Goal: Task Accomplishment & Management: Complete application form

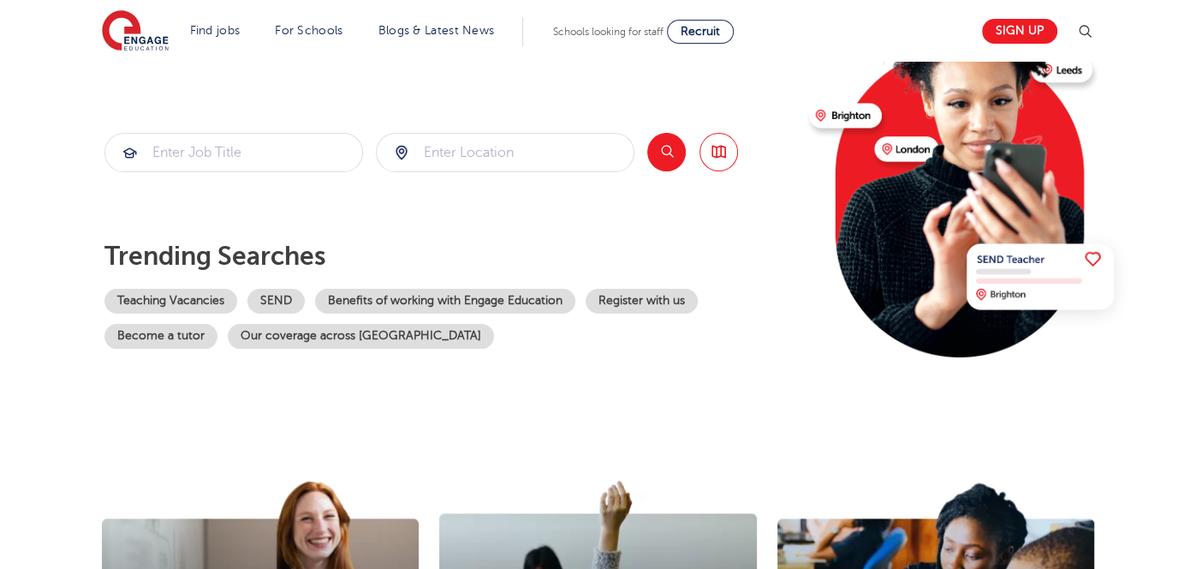
scroll to position [196, 0]
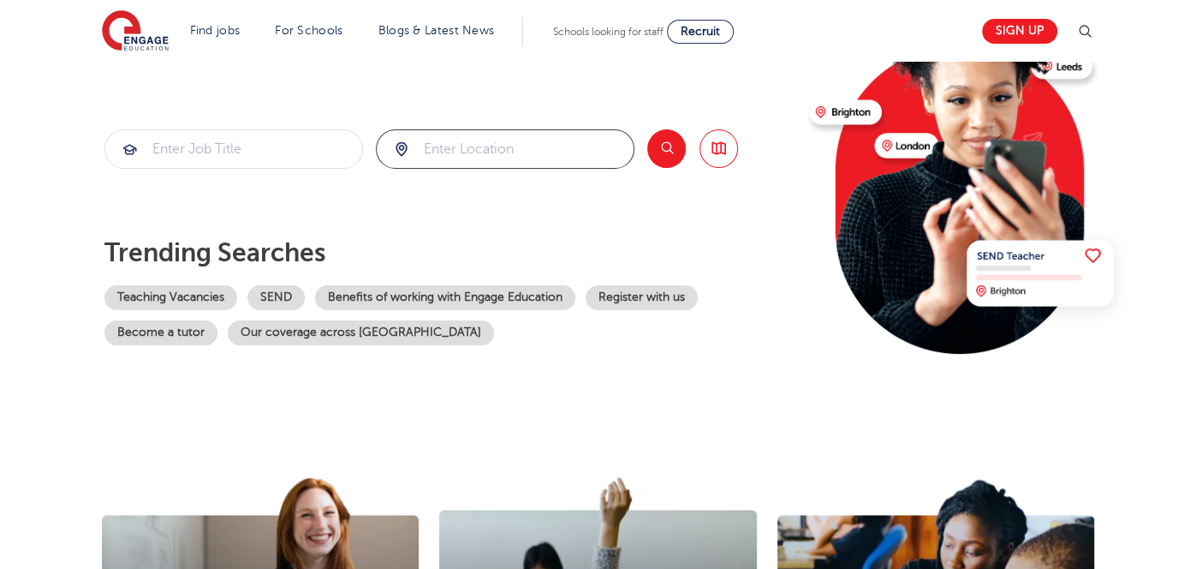
click at [510, 144] on input "search" at bounding box center [505, 149] width 257 height 38
type input "se6 2jp"
click at [672, 147] on button "Search" at bounding box center [666, 148] width 39 height 39
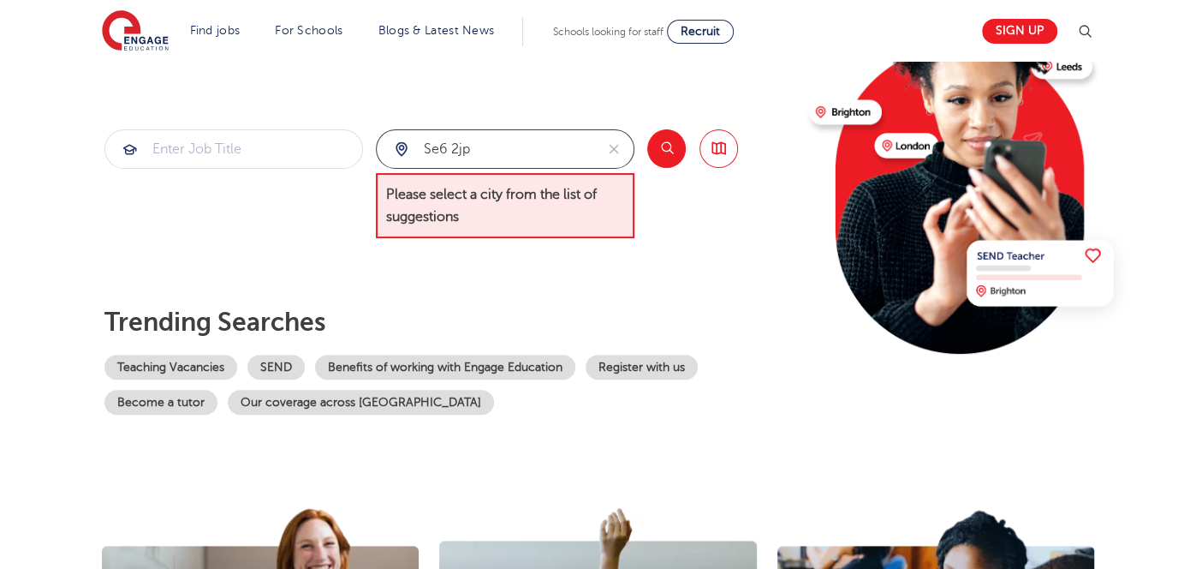
click at [568, 159] on input "se6 2jp" at bounding box center [485, 149] width 217 height 38
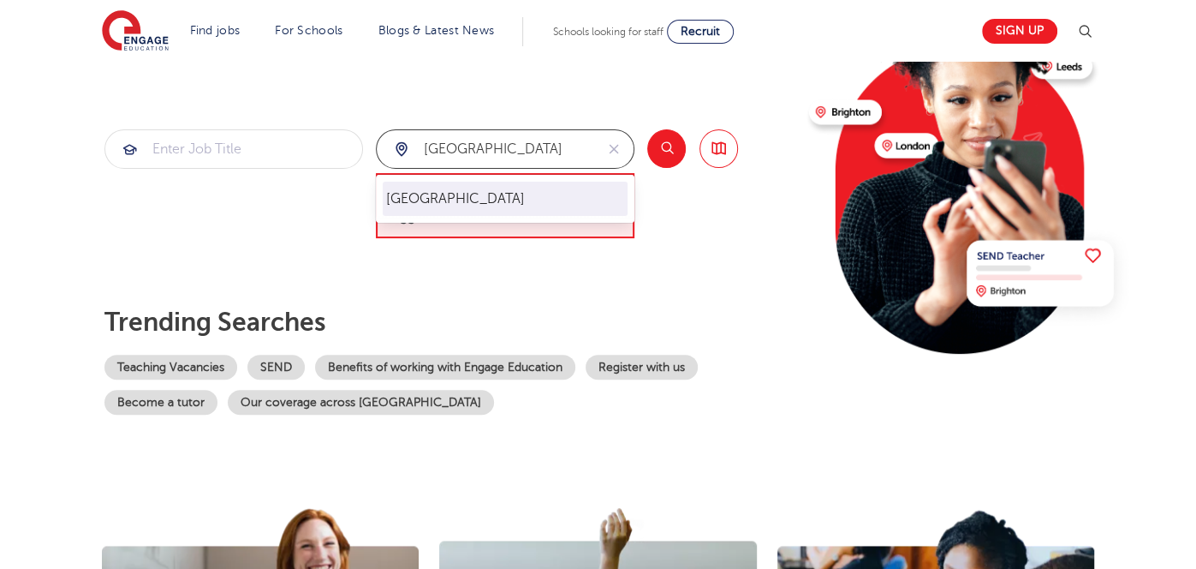
click at [557, 195] on li "London" at bounding box center [505, 199] width 245 height 34
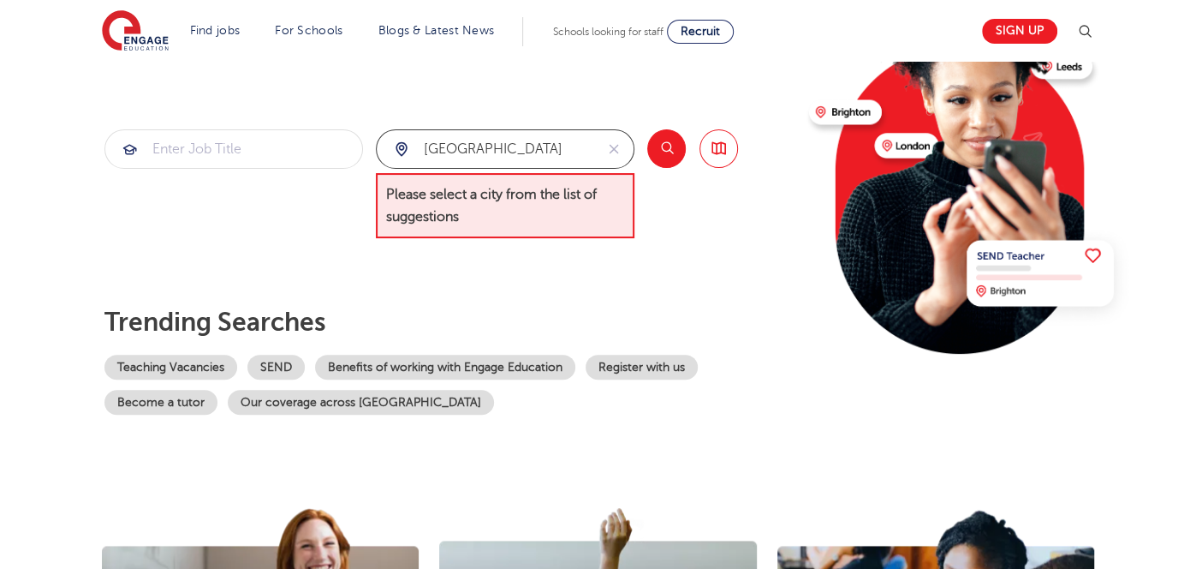
type input "London"
click at [662, 152] on button "Search" at bounding box center [666, 148] width 39 height 39
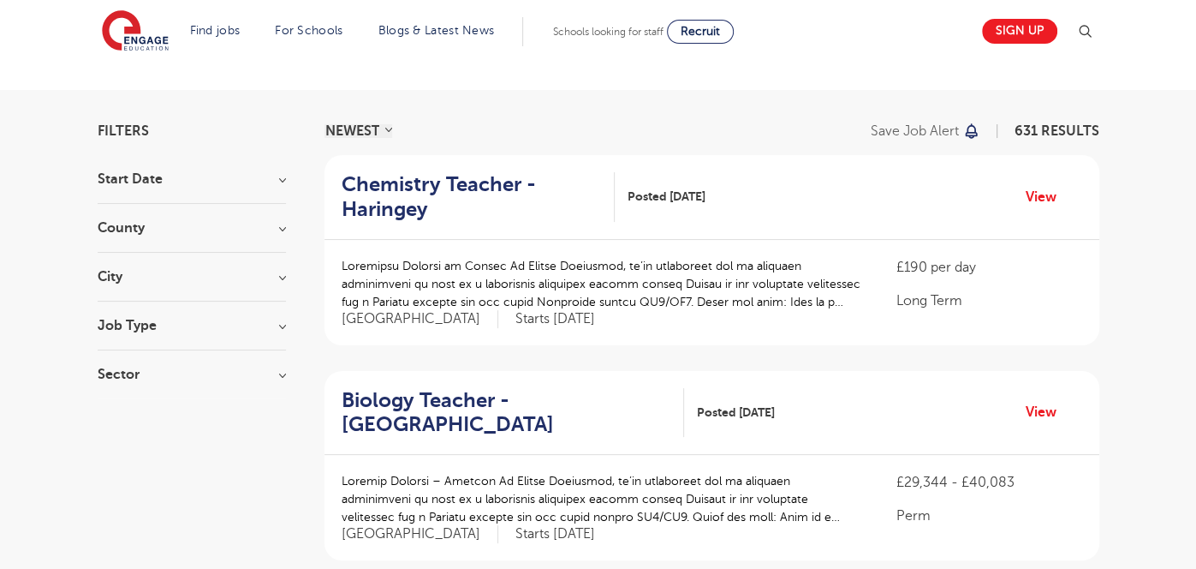
scroll to position [74, 0]
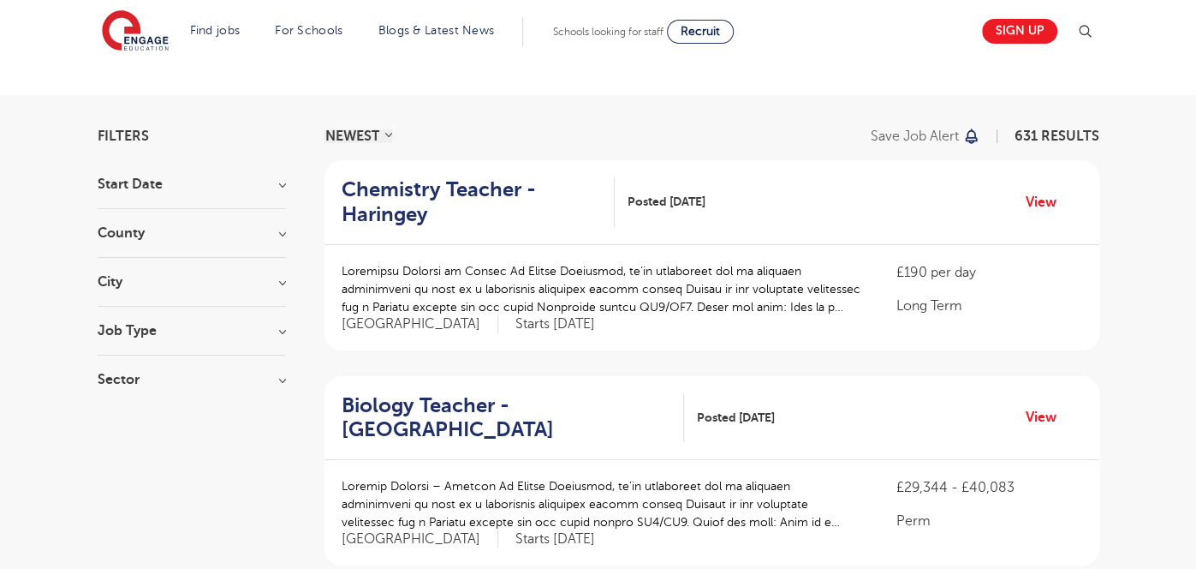
click at [253, 277] on h3 "City" at bounding box center [192, 282] width 188 height 14
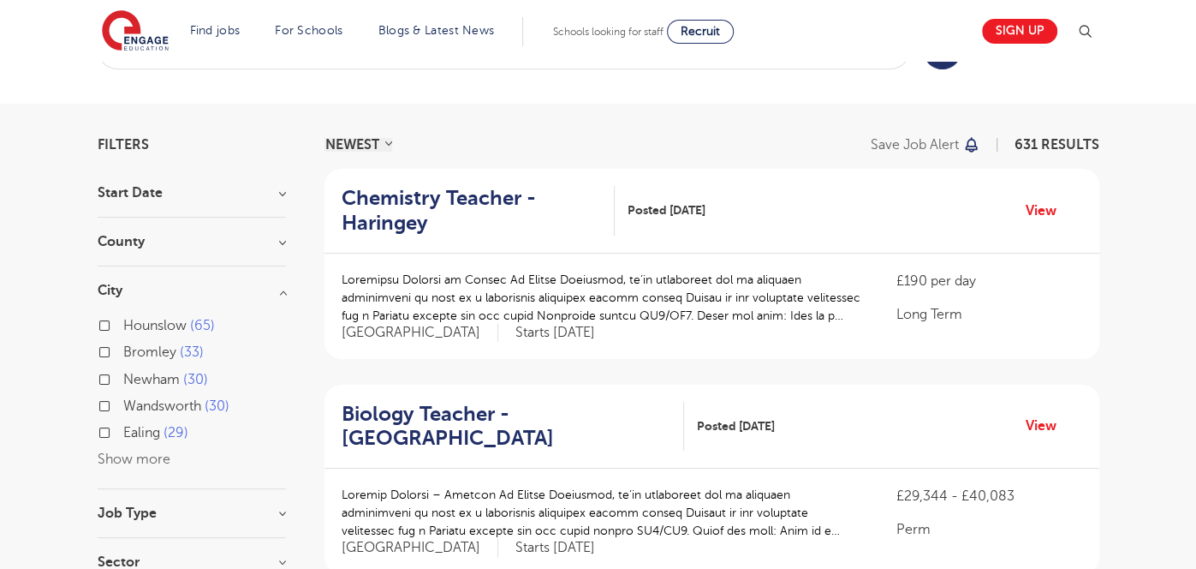
scroll to position [140, 0]
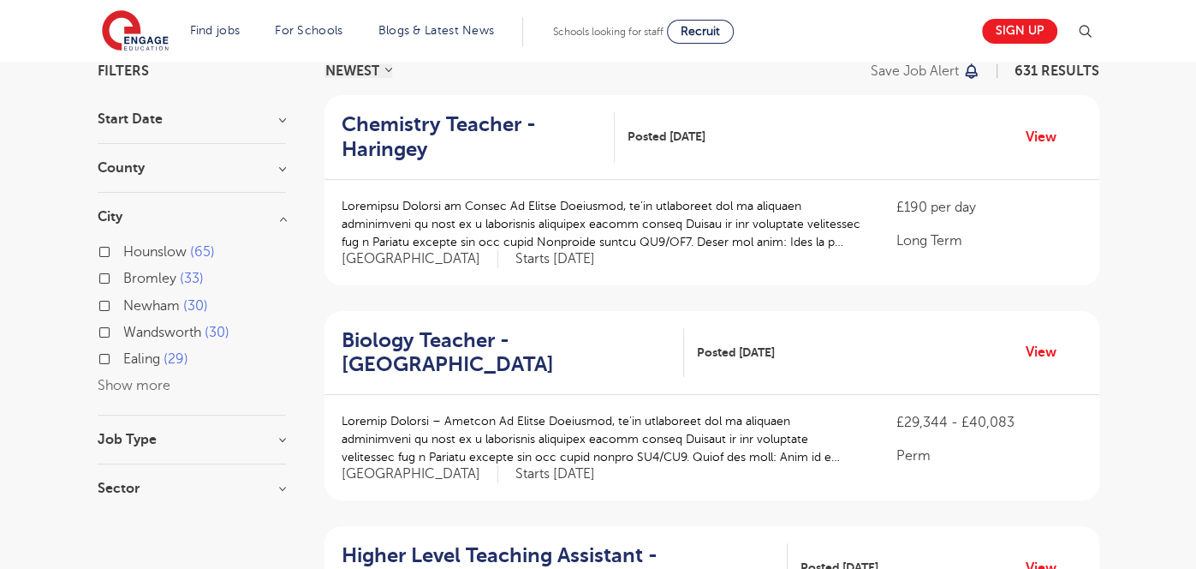
click at [147, 390] on button "Show more" at bounding box center [134, 385] width 73 height 15
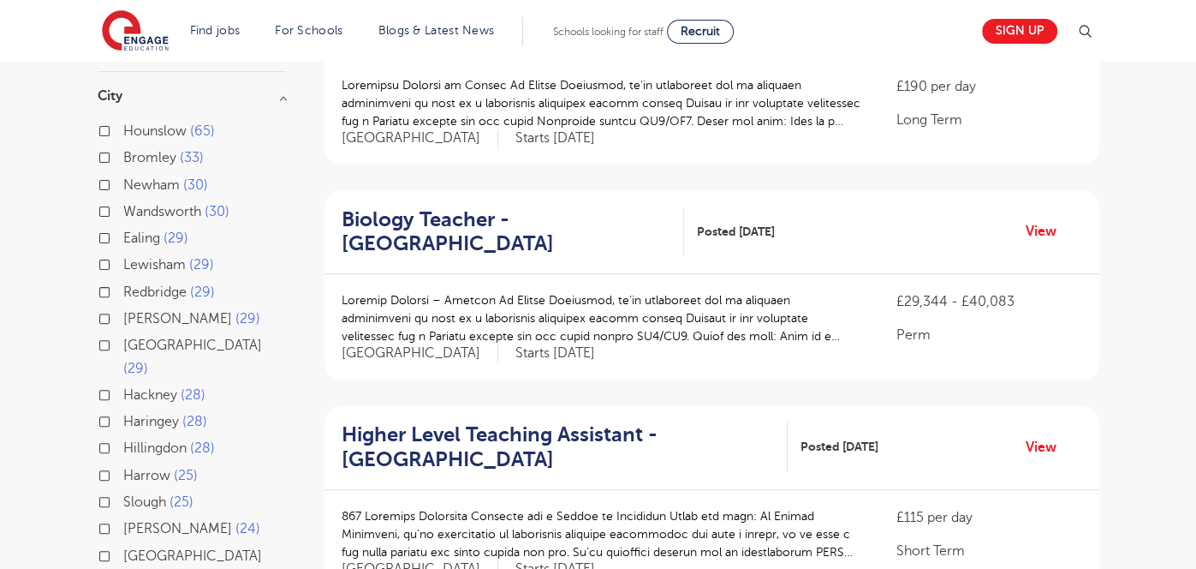
scroll to position [262, 0]
click at [123, 263] on label "Lewisham 29" at bounding box center [168, 263] width 91 height 22
click at [123, 263] on input "Lewisham 29" at bounding box center [128, 260] width 11 height 11
checkbox input "true"
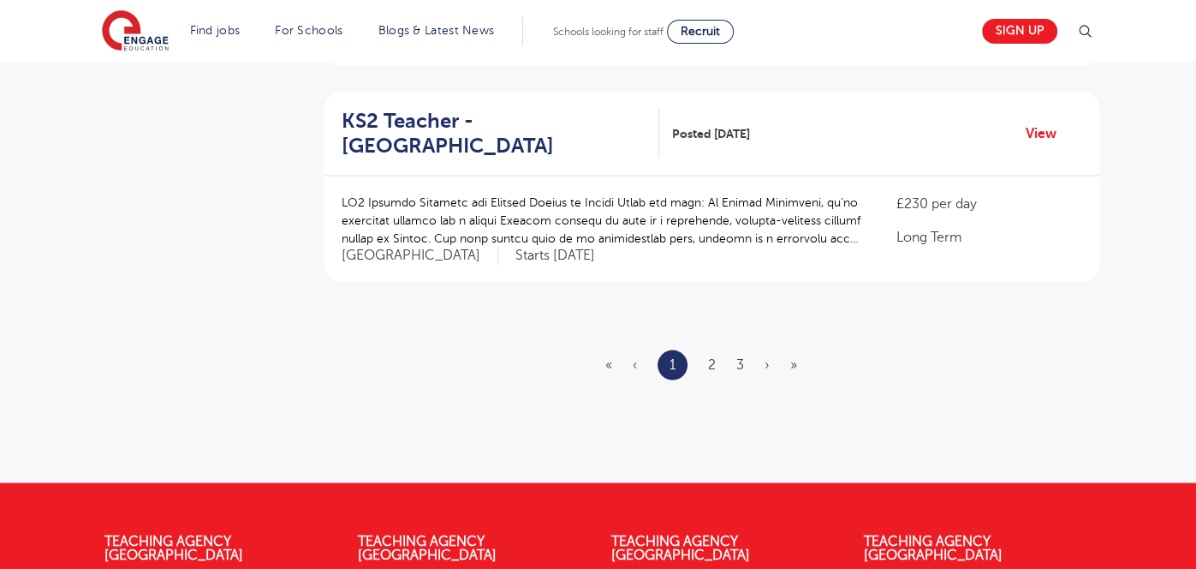
scroll to position [2080, 0]
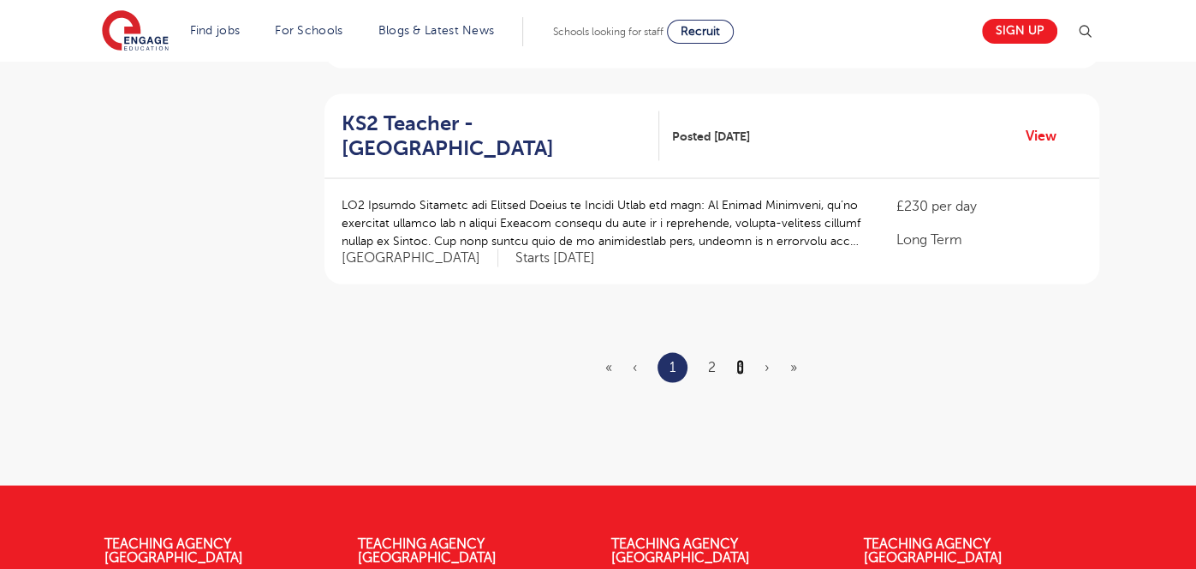
click at [738, 359] on link "3" at bounding box center [740, 366] width 8 height 15
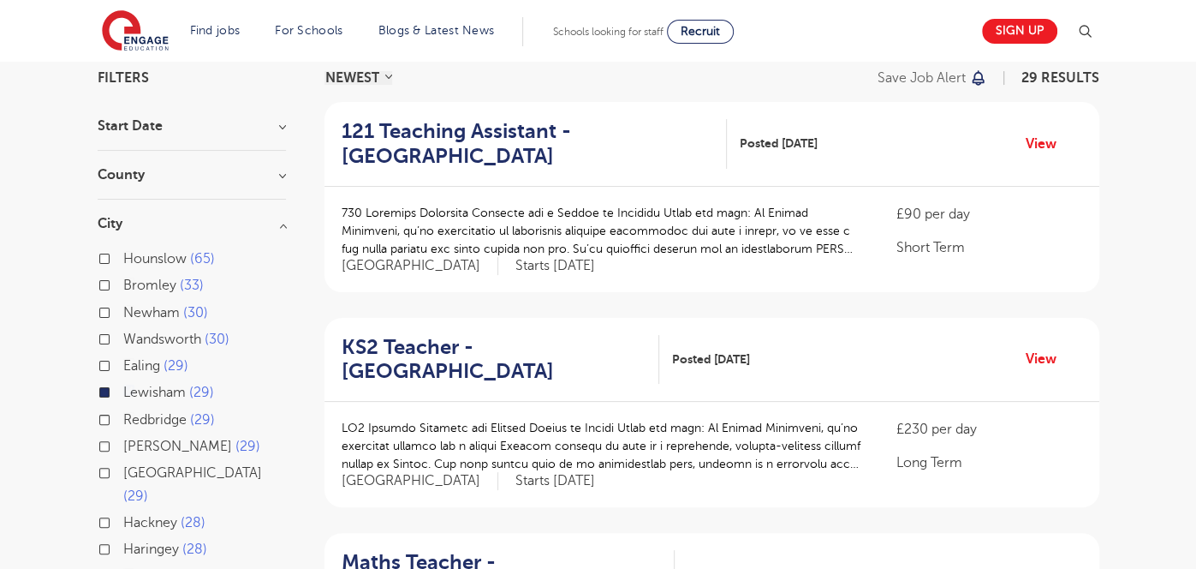
scroll to position [104, 0]
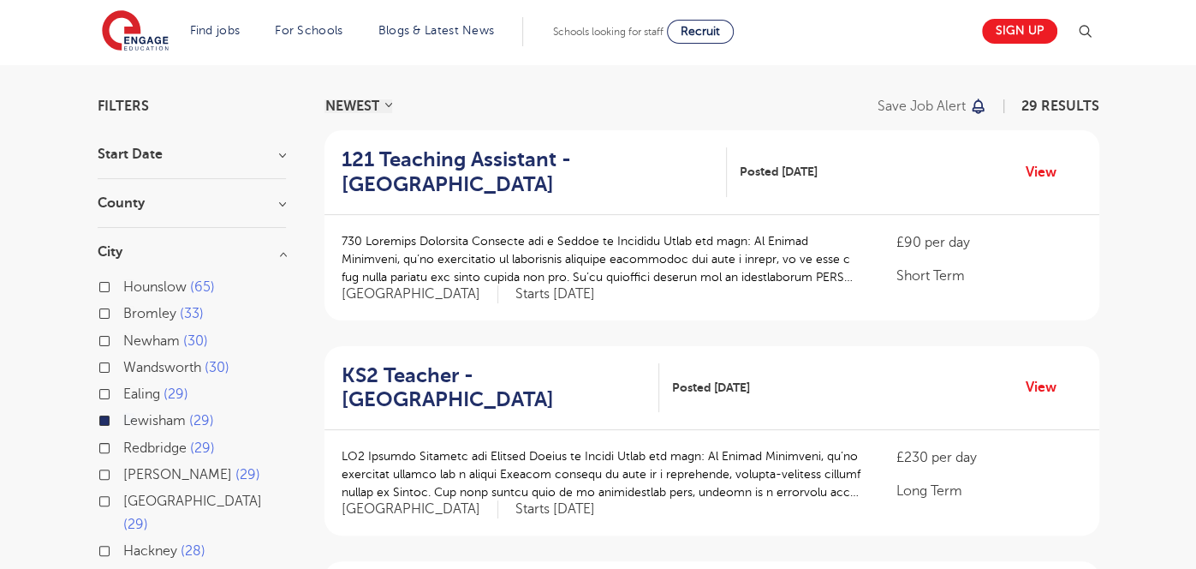
click at [246, 199] on h3 "County" at bounding box center [192, 203] width 188 height 14
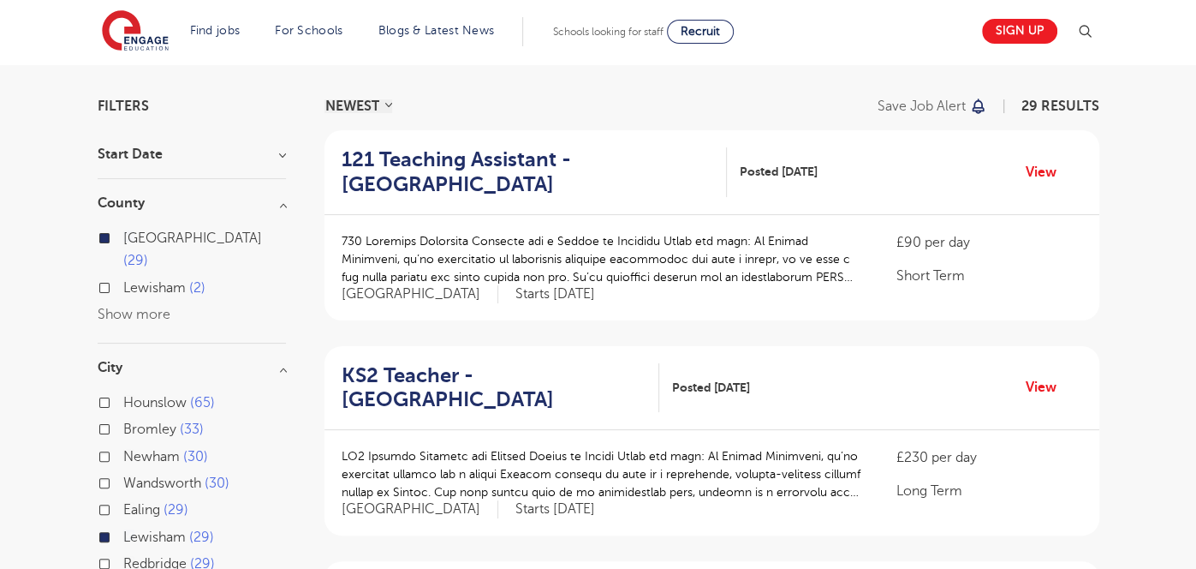
click at [123, 277] on label "Lewisham 2" at bounding box center [164, 288] width 82 height 22
click at [123, 280] on input "Lewisham 2" at bounding box center [128, 285] width 11 height 11
checkbox input "true"
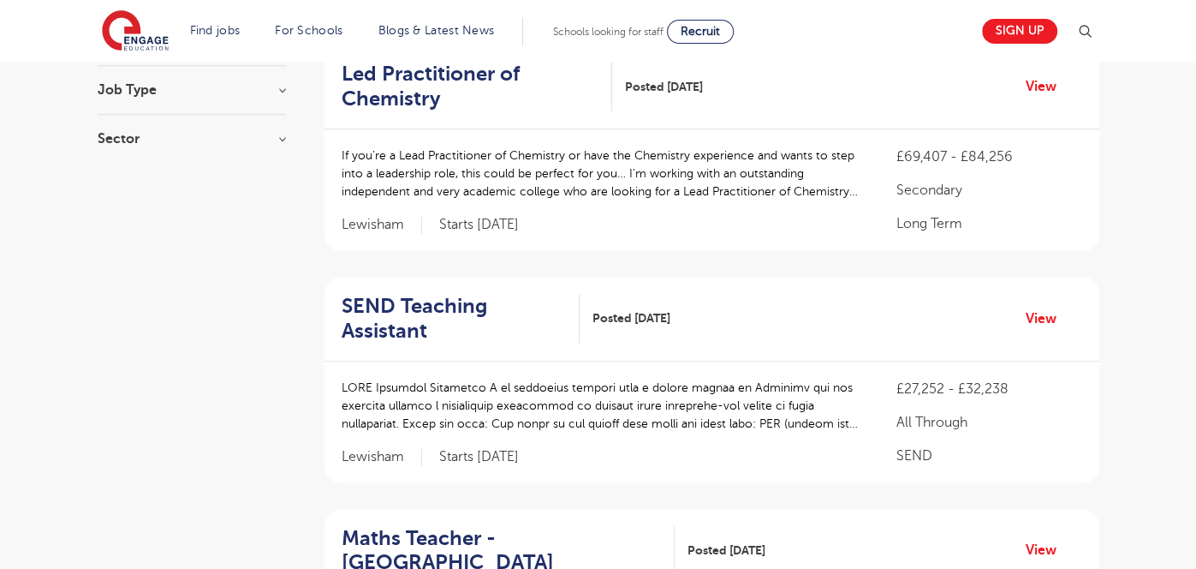
scroll to position [1052, 0]
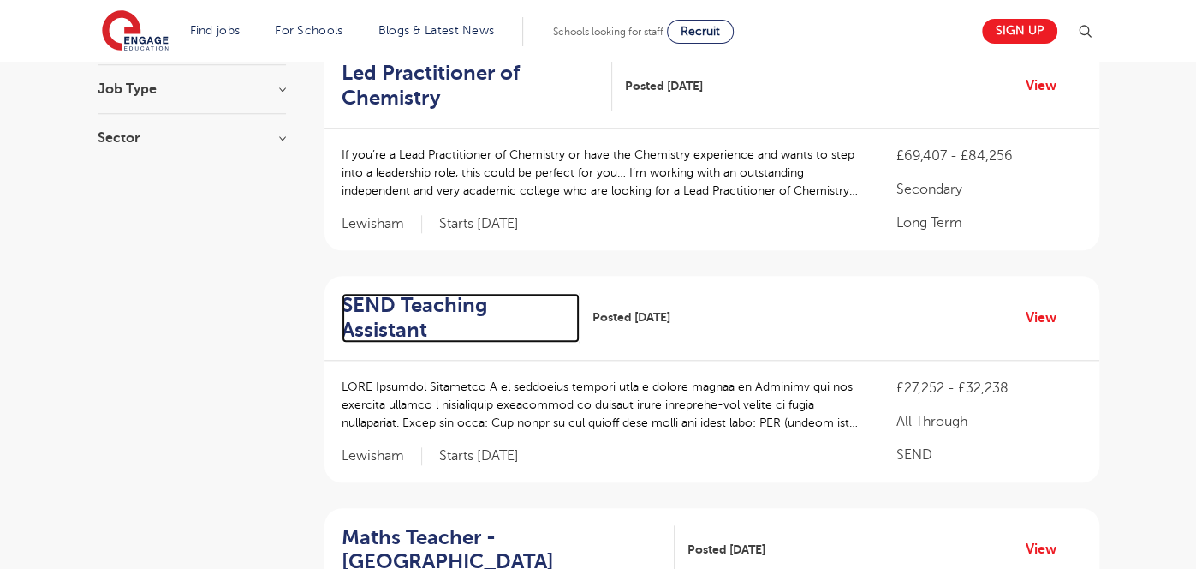
click at [438, 293] on h2 "SEND Teaching Assistant" at bounding box center [454, 318] width 225 height 50
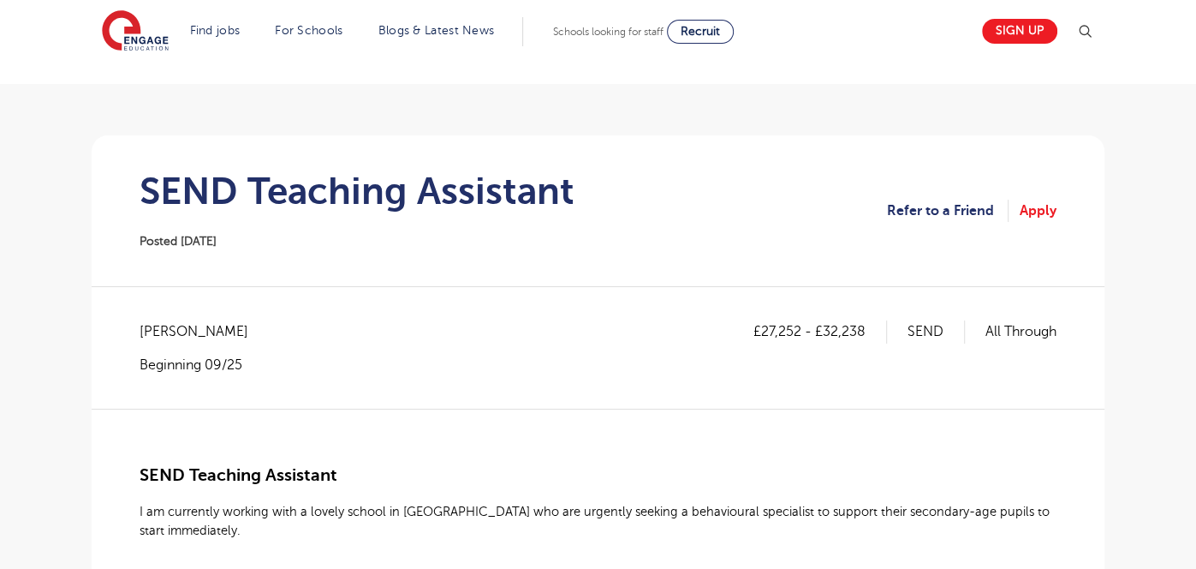
scroll to position [84, 0]
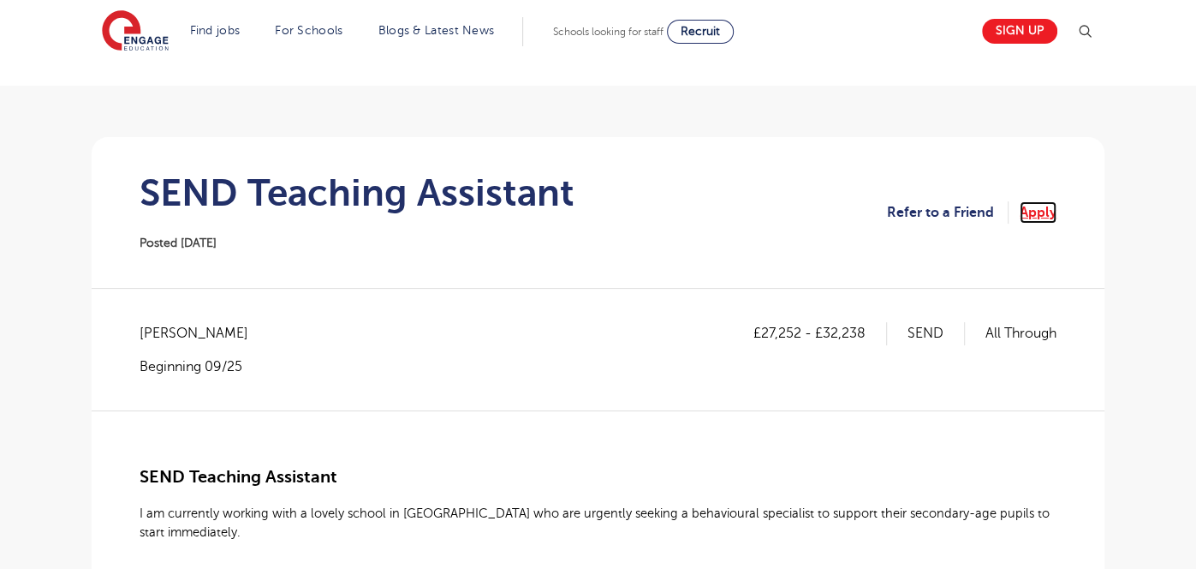
click at [1033, 217] on link "Apply" at bounding box center [1038, 212] width 37 height 22
click at [1027, 19] on link "Sign up" at bounding box center [1019, 31] width 75 height 25
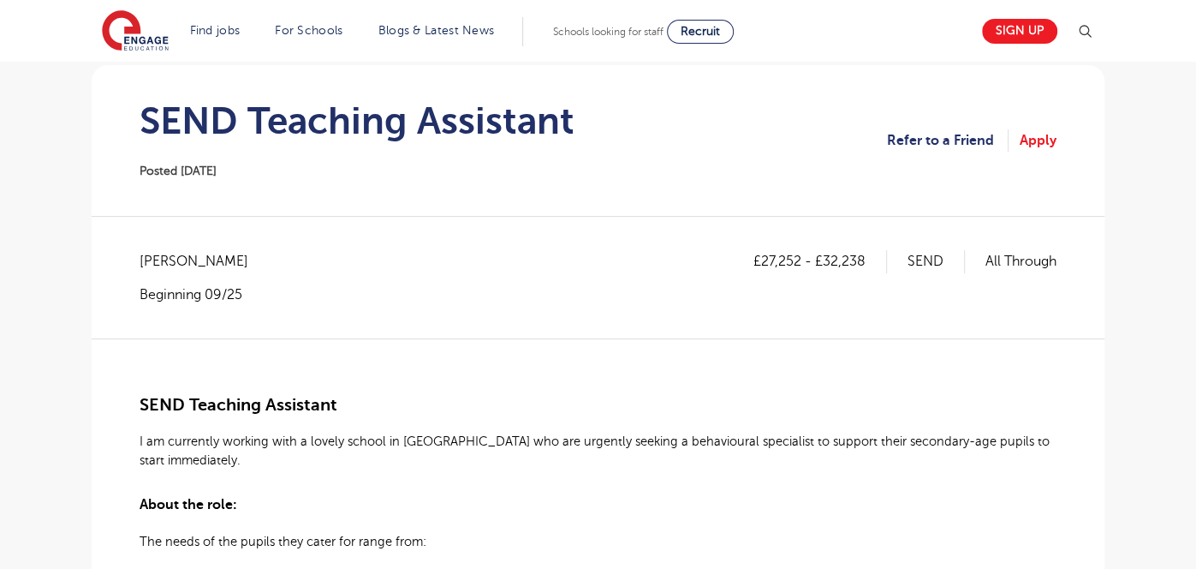
scroll to position [152, 0]
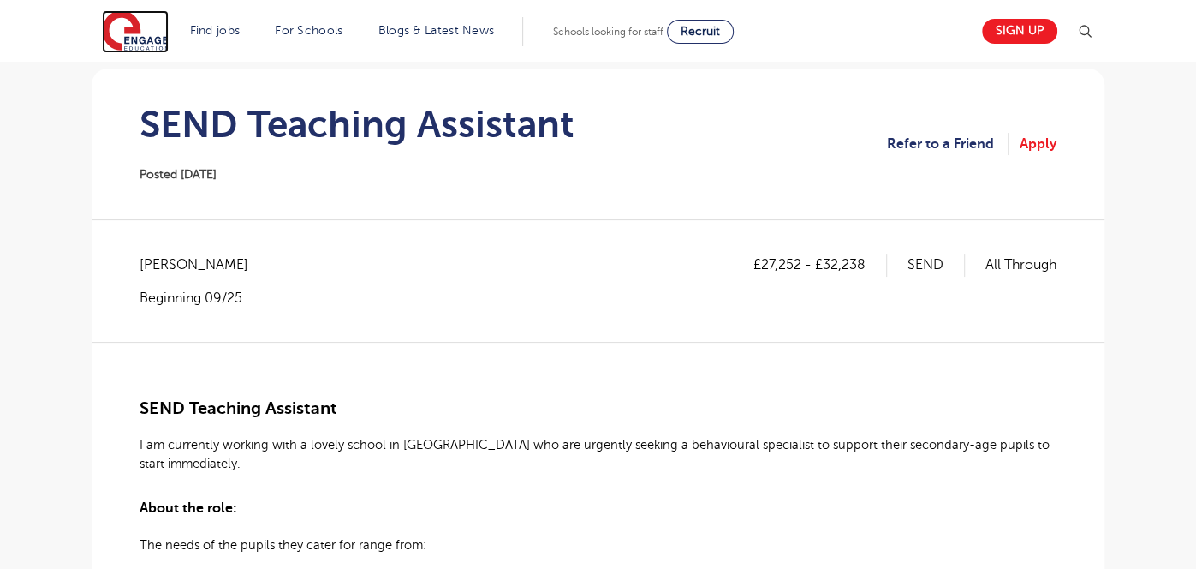
click at [145, 25] on img at bounding box center [135, 31] width 67 height 43
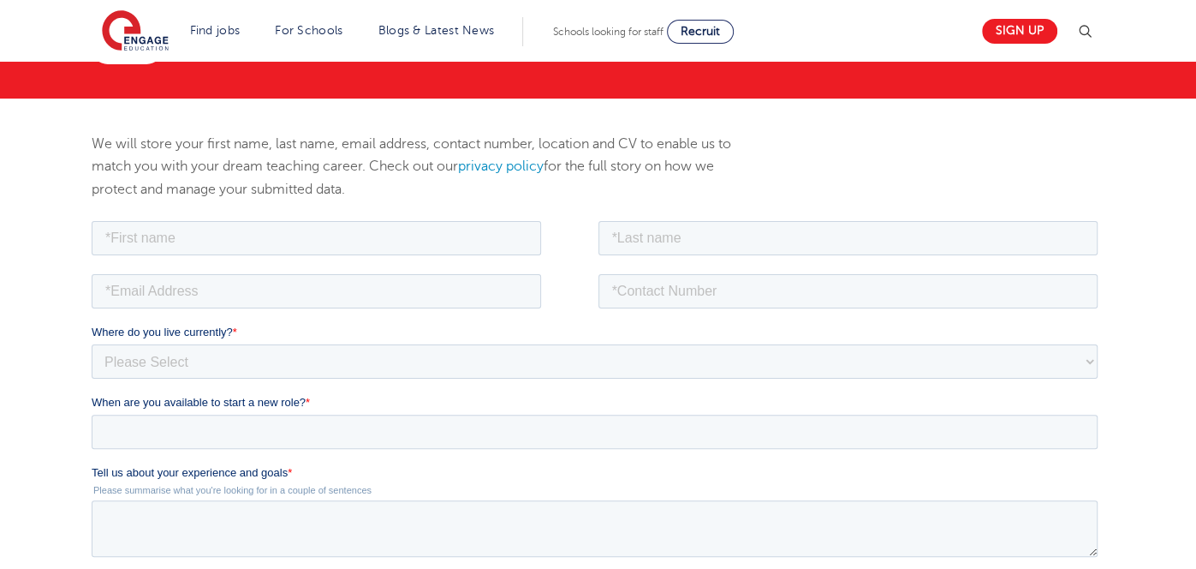
scroll to position [149, 0]
click at [412, 243] on input "text" at bounding box center [317, 238] width 450 height 34
type input "Samb"
click at [706, 234] on input "text" at bounding box center [848, 238] width 500 height 34
type input "[PERSON_NAME]"
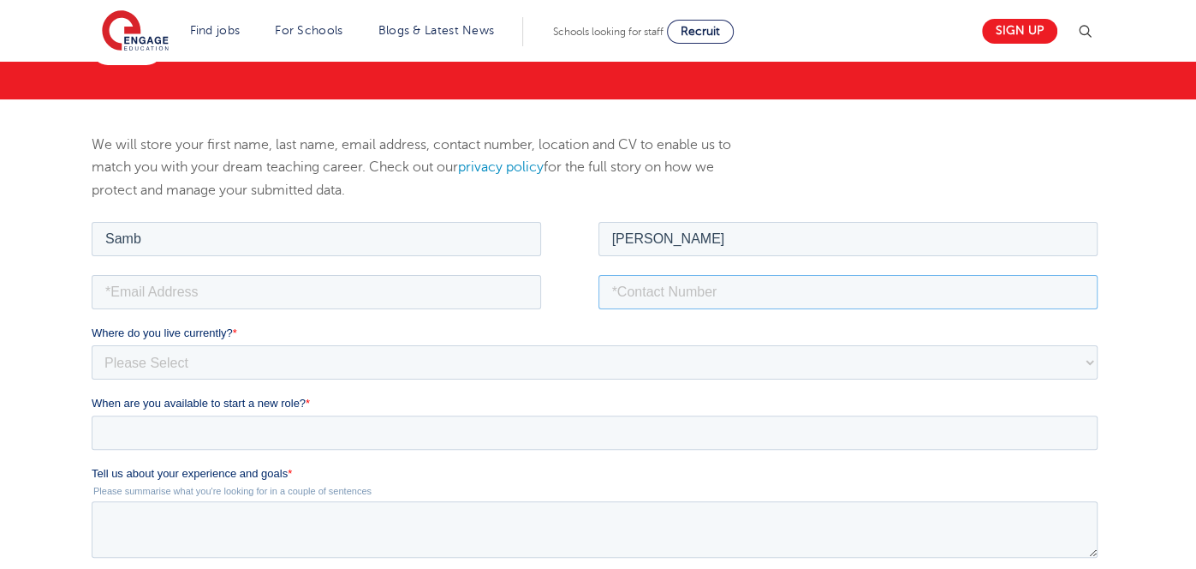
click at [675, 281] on input "tel" at bounding box center [848, 291] width 500 height 34
type input "[PHONE_NUMBER]"
click at [506, 289] on input "email" at bounding box center [317, 291] width 450 height 34
type input "[EMAIL_ADDRESS][DOMAIN_NAME]"
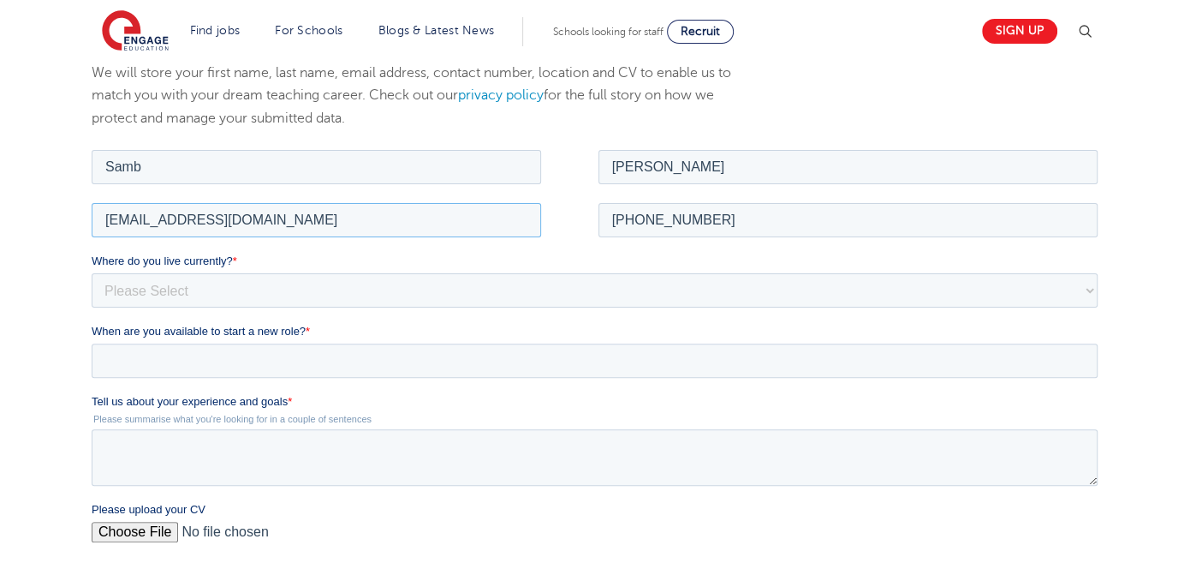
scroll to position [223, 0]
click at [366, 290] on select "Please Select [GEOGRAPHIC_DATA] [GEOGRAPHIC_DATA] [GEOGRAPHIC_DATA] [GEOGRAPHIC…" at bounding box center [595, 288] width 1006 height 34
click at [367, 290] on select "Please Select [GEOGRAPHIC_DATA] [GEOGRAPHIC_DATA] [GEOGRAPHIC_DATA] [GEOGRAPHIC…" at bounding box center [595, 288] width 1006 height 34
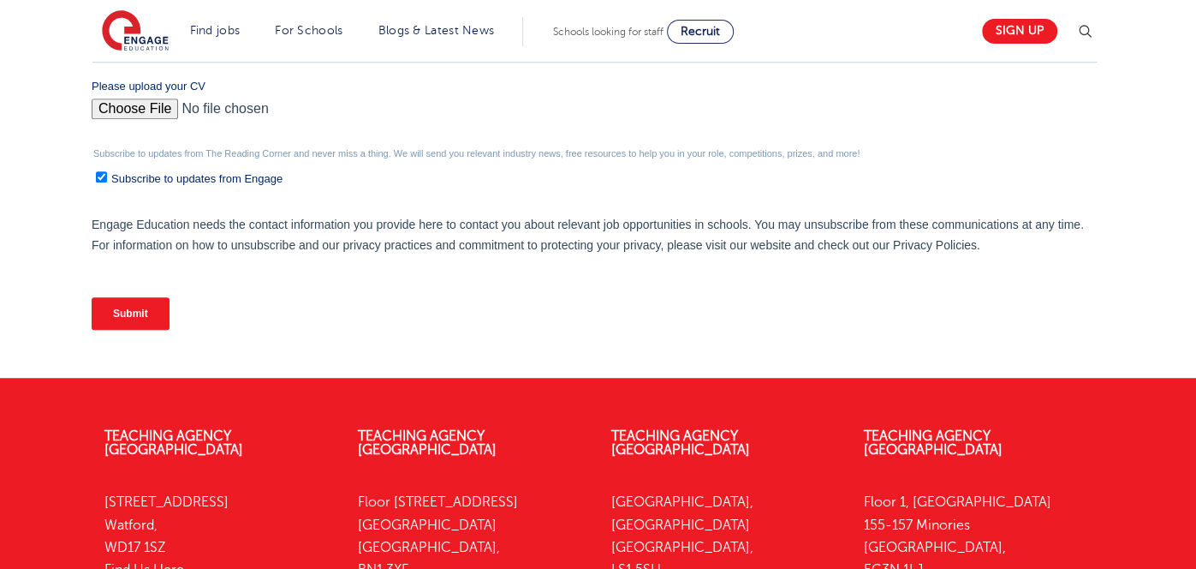
scroll to position [0, 0]
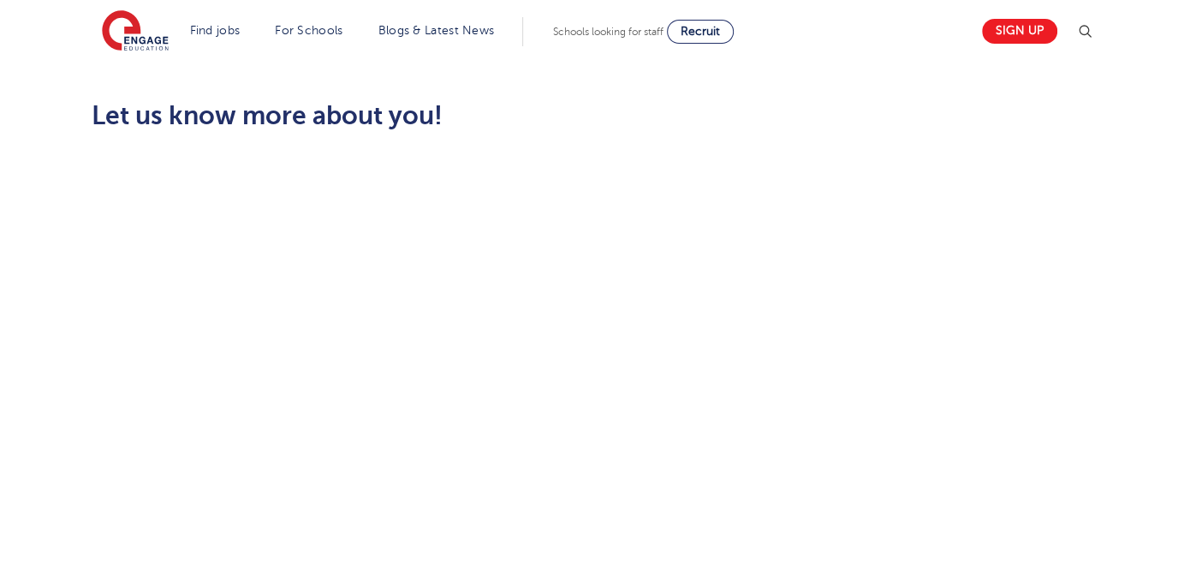
scroll to position [480, 0]
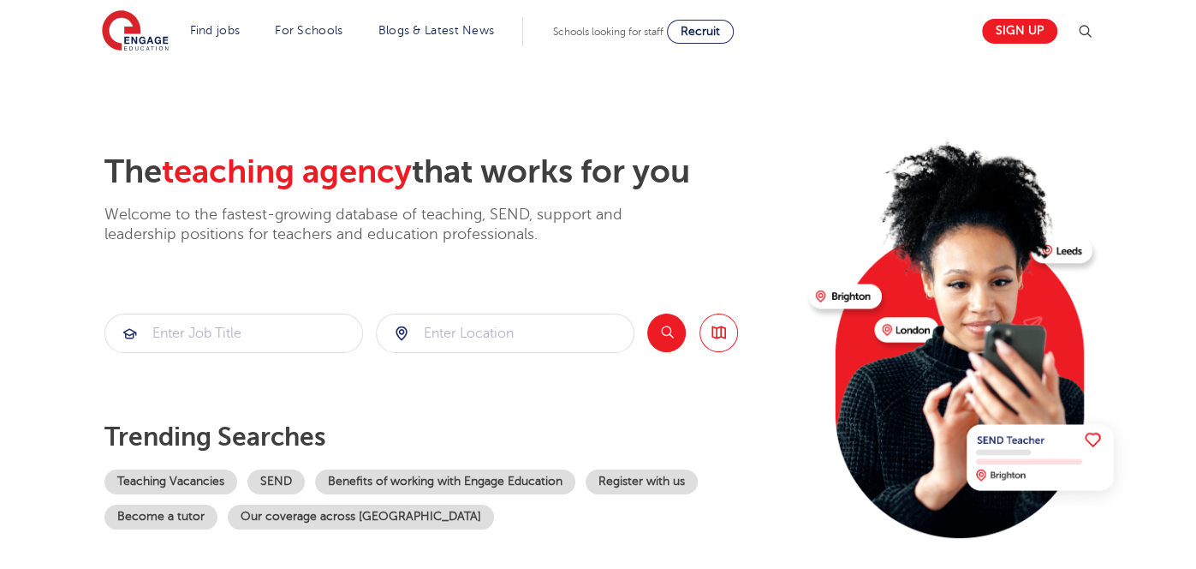
scroll to position [13, 0]
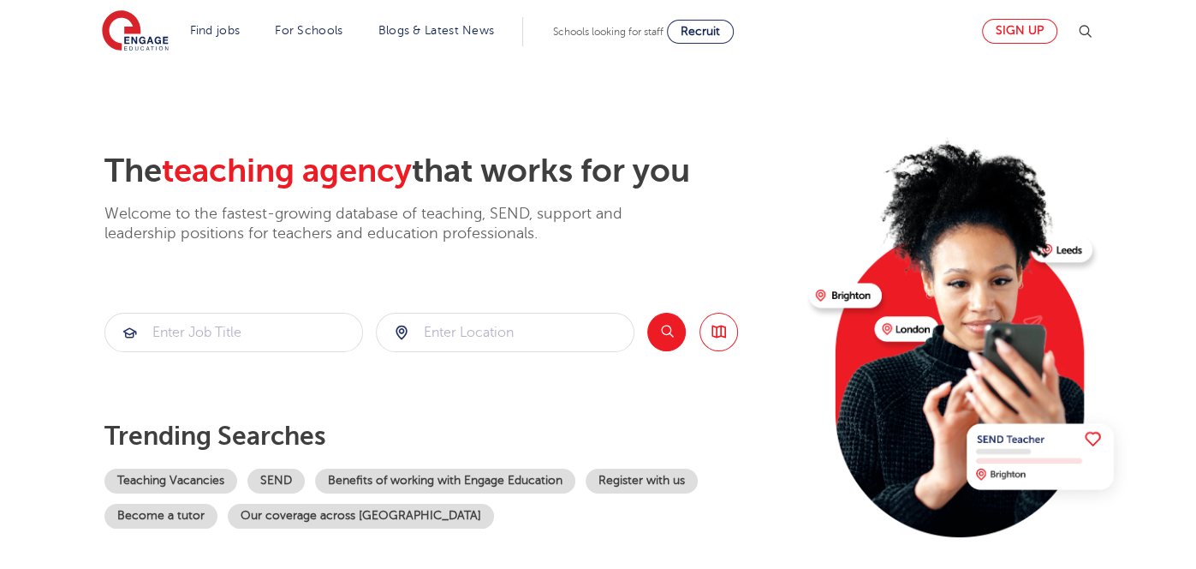
click at [1006, 36] on link "Sign up" at bounding box center [1019, 31] width 75 height 25
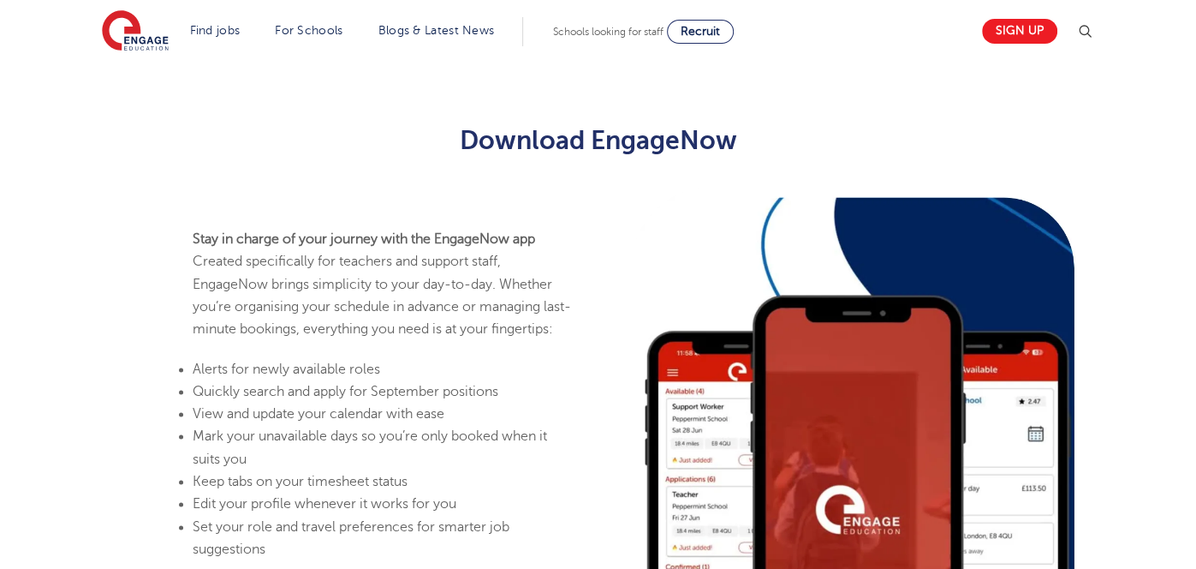
scroll to position [1607, 0]
